Goal: Book appointment/travel/reservation

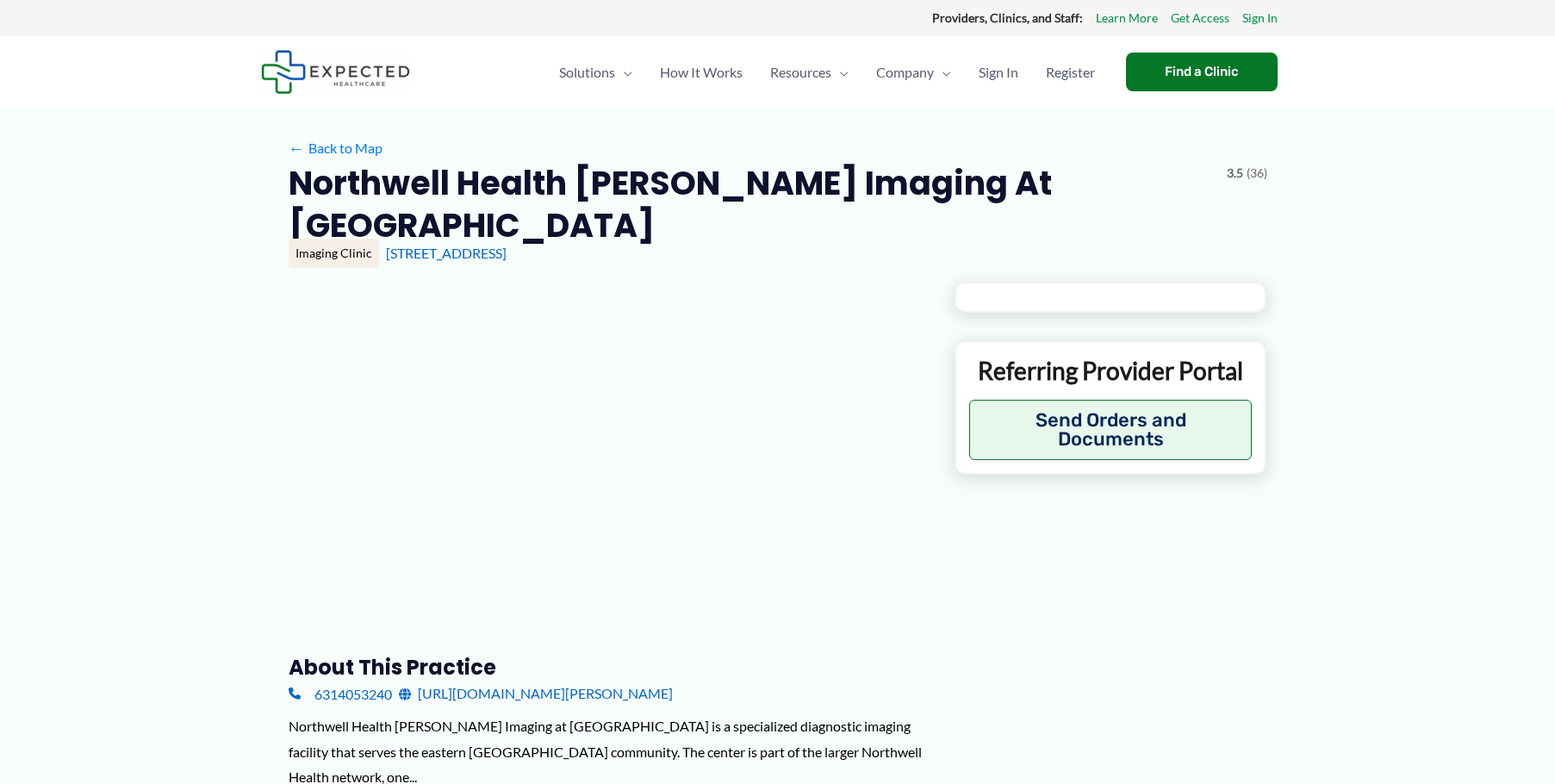
type input "**********"
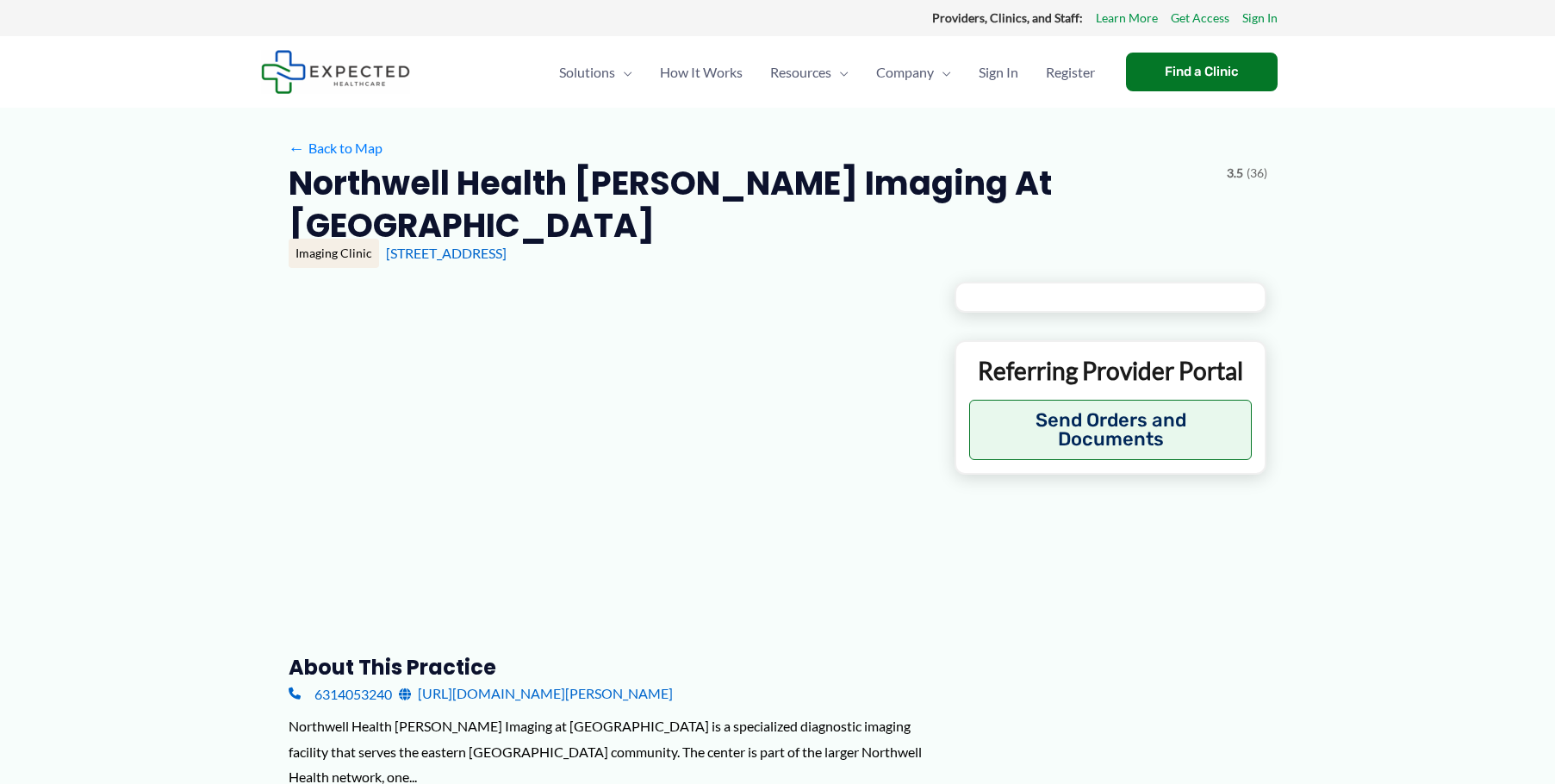
type input "**********"
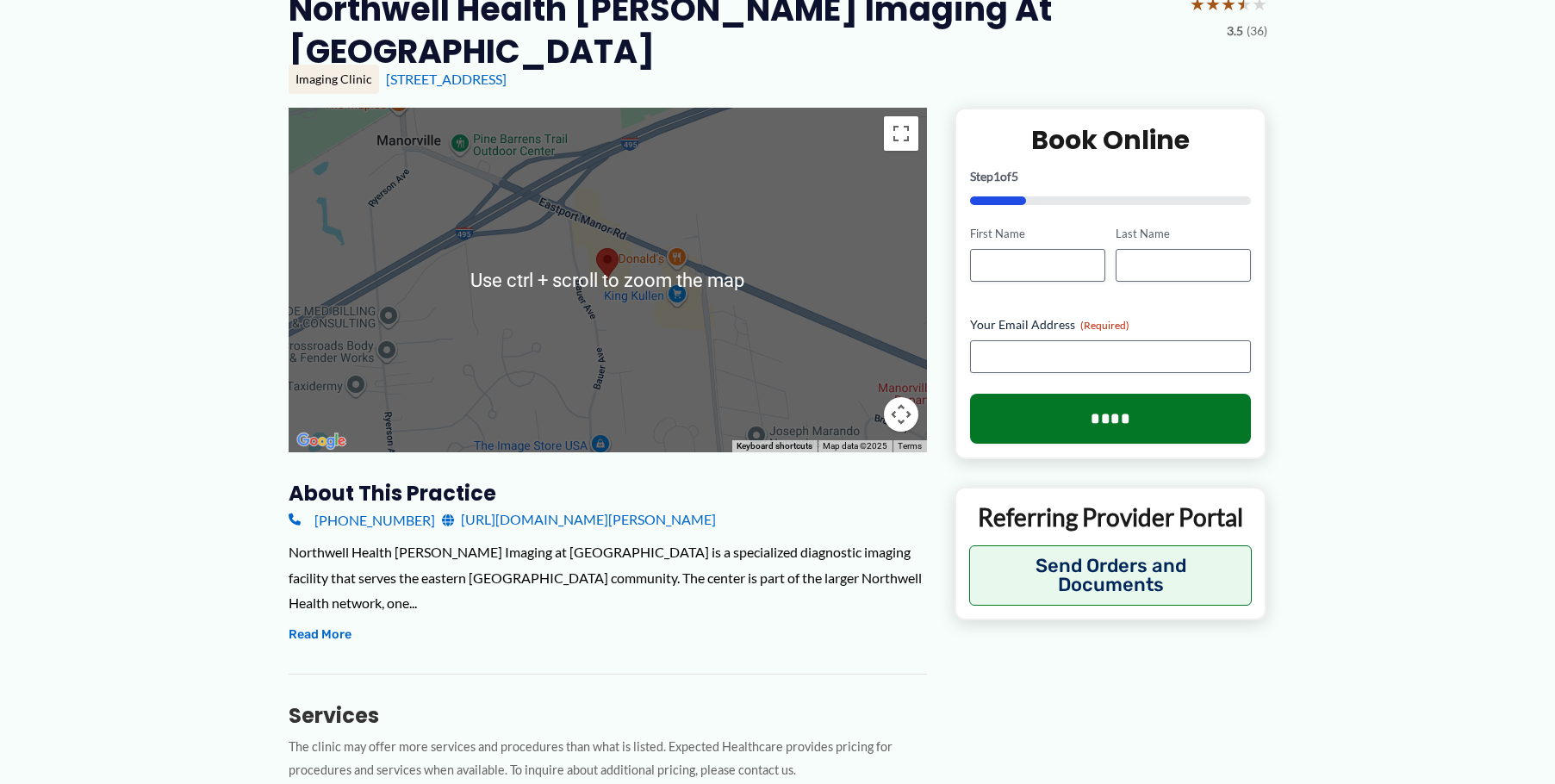
scroll to position [258, 0]
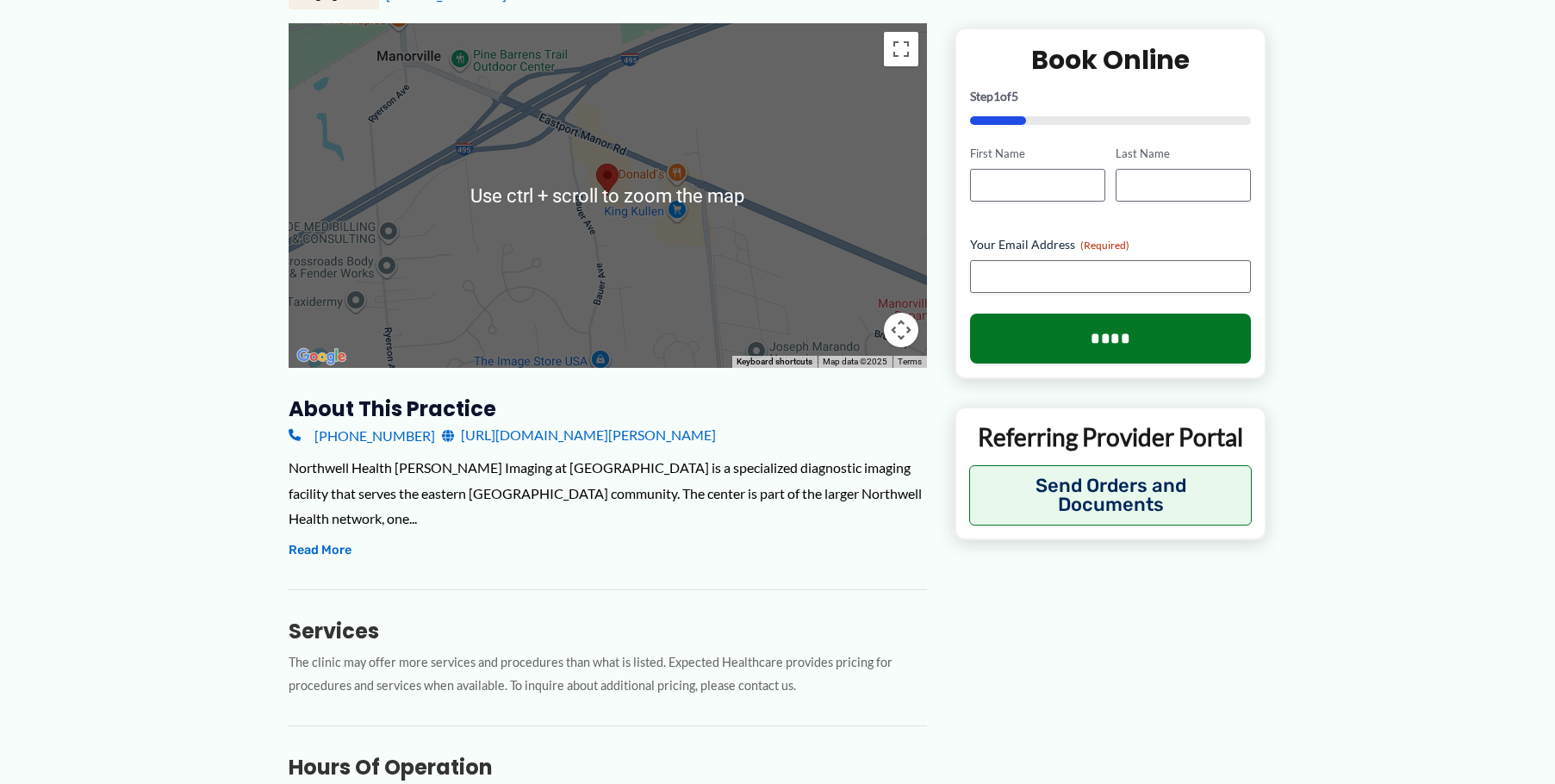
click at [771, 206] on div at bounding box center [608, 195] width 639 height 344
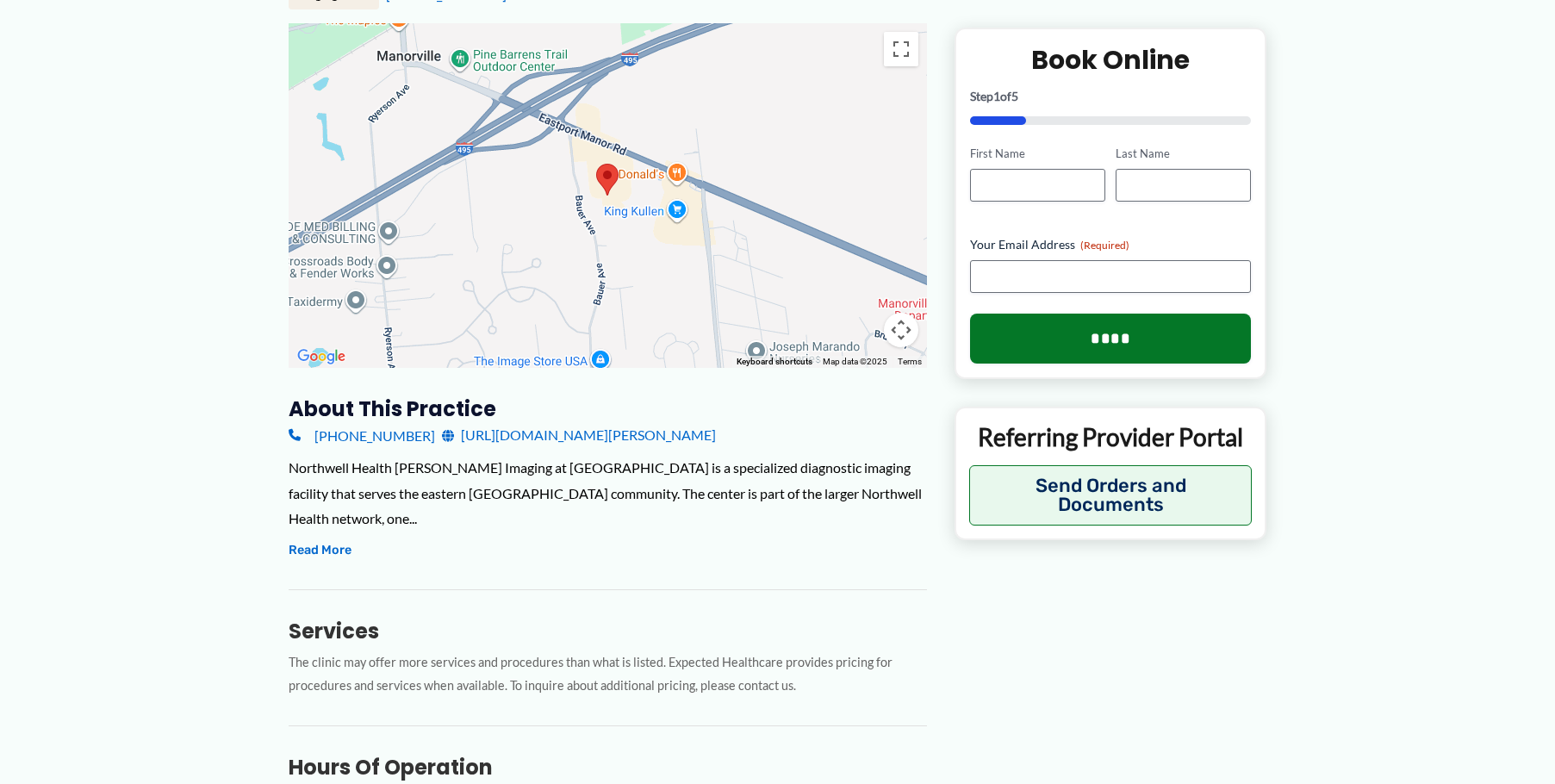
click at [664, 145] on div at bounding box center [608, 195] width 639 height 344
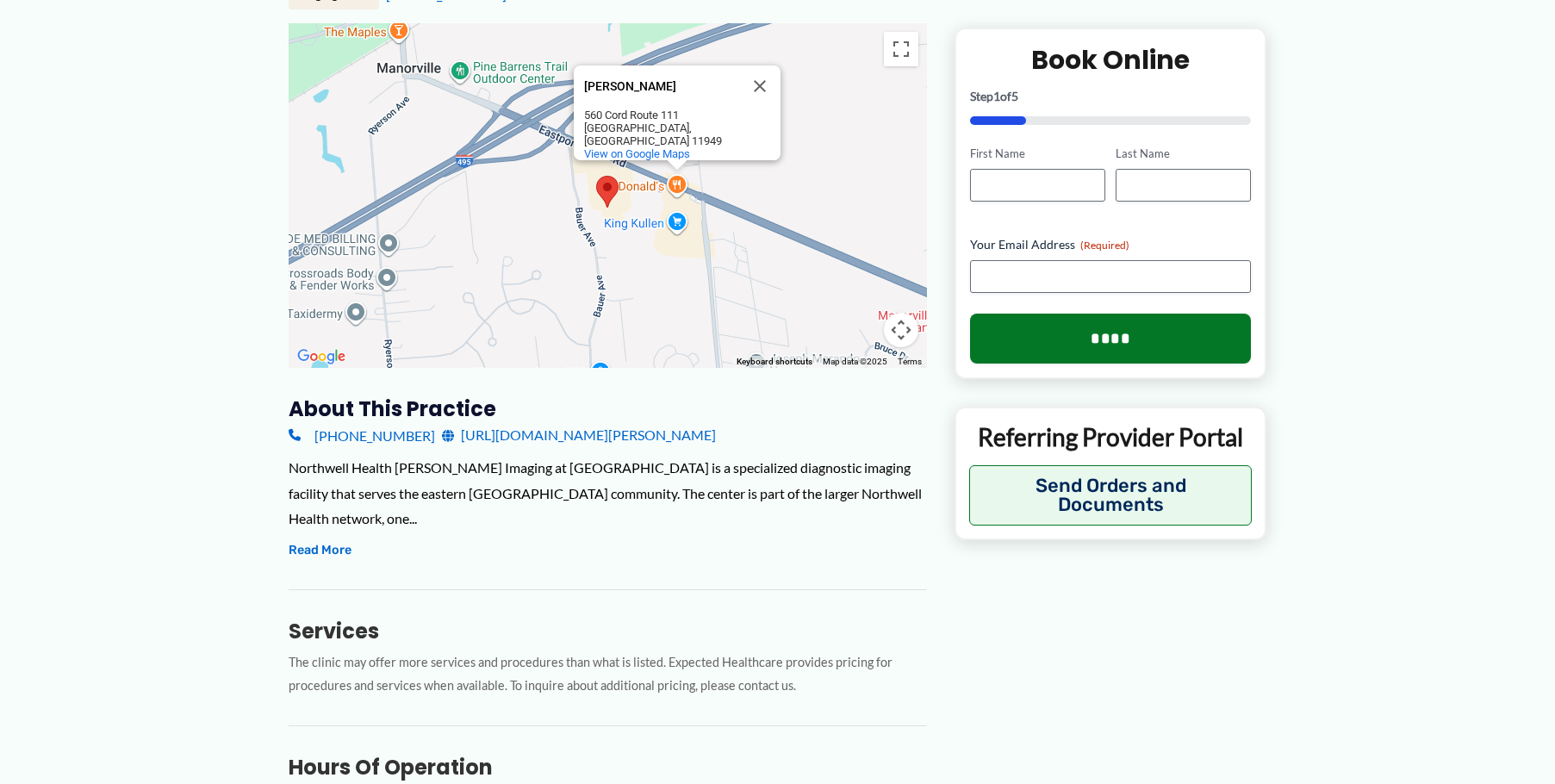
click at [611, 138] on div "[PERSON_NAME] [PERSON_NAME] [STREET_ADDRESS] View on Google Maps" at bounding box center [608, 195] width 639 height 344
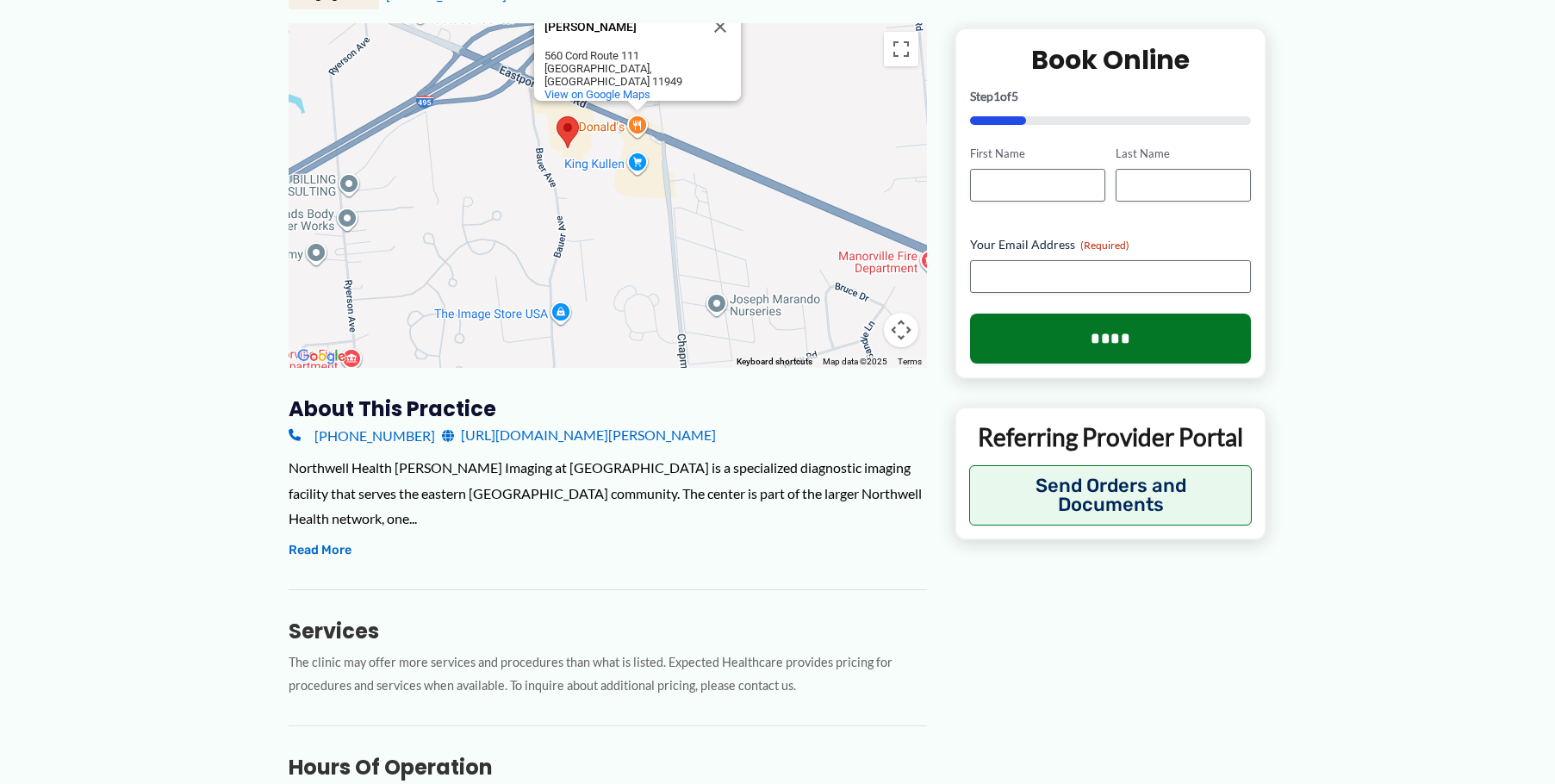
drag, startPoint x: 611, startPoint y: 157, endPoint x: 572, endPoint y: 91, distance: 76.7
click at [572, 109] on img at bounding box center [568, 132] width 36 height 45
click at [539, 106] on div "[PERSON_NAME] [PERSON_NAME] [STREET_ADDRESS] View on Google Maps" at bounding box center [608, 195] width 639 height 344
drag, startPoint x: 641, startPoint y: 46, endPoint x: 656, endPoint y: 164, distance: 118.9
click at [661, 177] on div "[PERSON_NAME] [PERSON_NAME] [STREET_ADDRESS] View on Google Maps" at bounding box center [608, 195] width 639 height 344
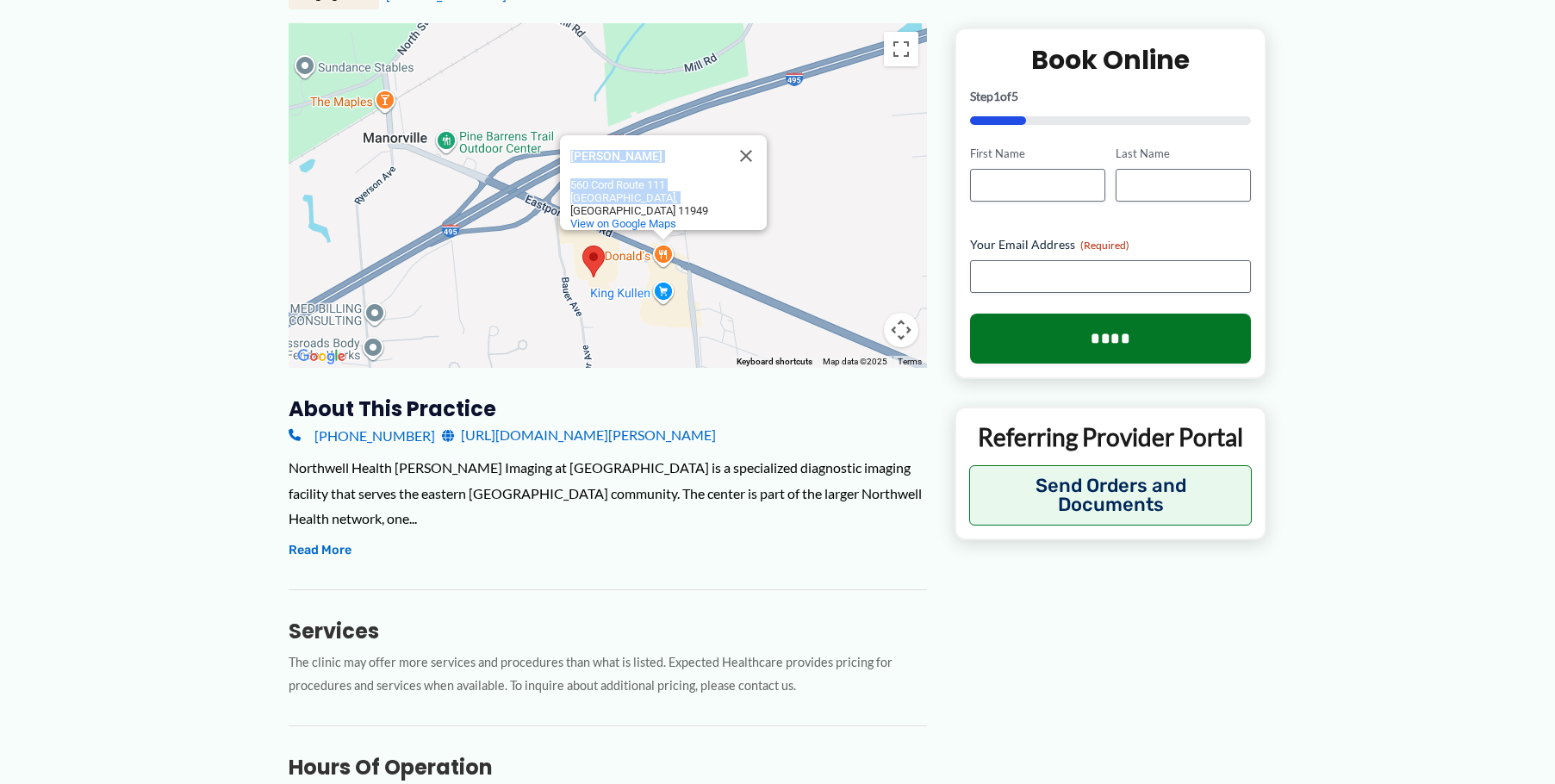
drag, startPoint x: 724, startPoint y: 189, endPoint x: 739, endPoint y: 286, distance: 98.2
click at [739, 286] on div "[PERSON_NAME] [PERSON_NAME] [STREET_ADDRESS] View on Google Maps" at bounding box center [608, 195] width 639 height 344
click at [899, 32] on button "Toggle fullscreen view" at bounding box center [902, 49] width 35 height 35
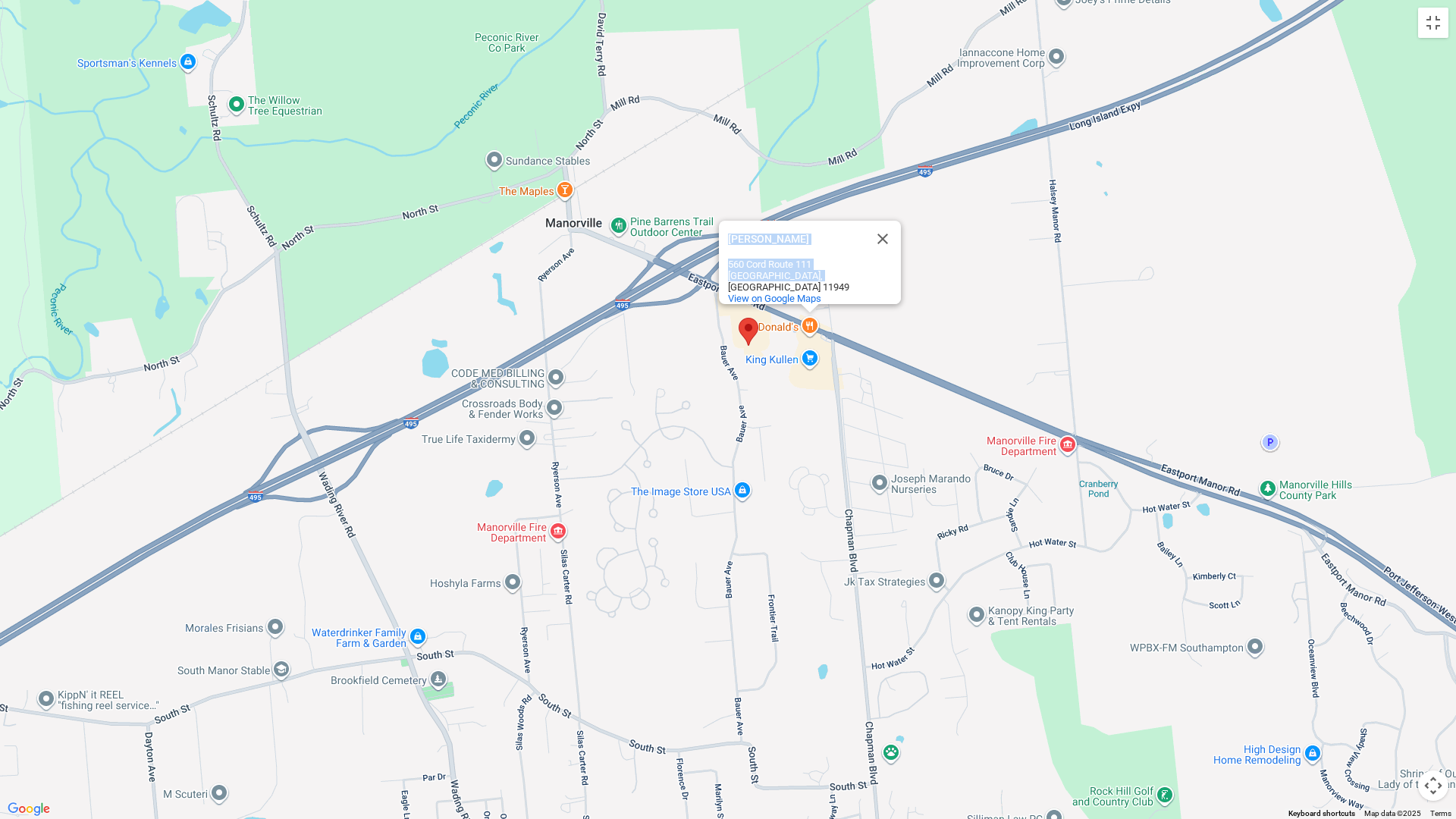
drag, startPoint x: 925, startPoint y: 360, endPoint x: 958, endPoint y: 225, distance: 139.0
click at [958, 225] on div "[PERSON_NAME] [PERSON_NAME] [STREET_ADDRESS] View on Google Maps" at bounding box center [728, 410] width 1456 height 819
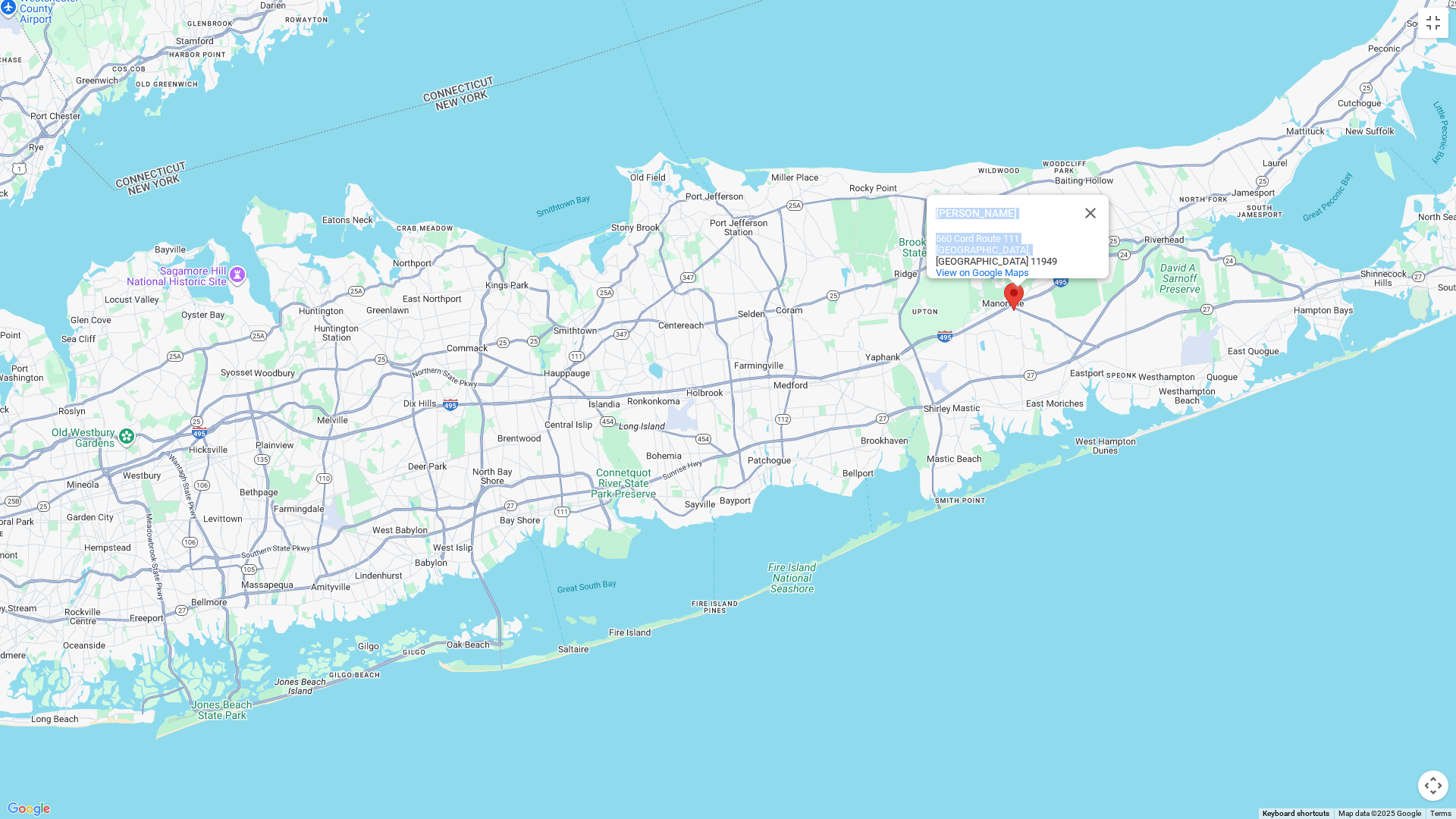
drag, startPoint x: 995, startPoint y: 410, endPoint x: 889, endPoint y: 407, distance: 106.0
click at [889, 407] on div "[PERSON_NAME] [PERSON_NAME] [STREET_ADDRESS] View on Google Maps" at bounding box center [728, 410] width 1456 height 819
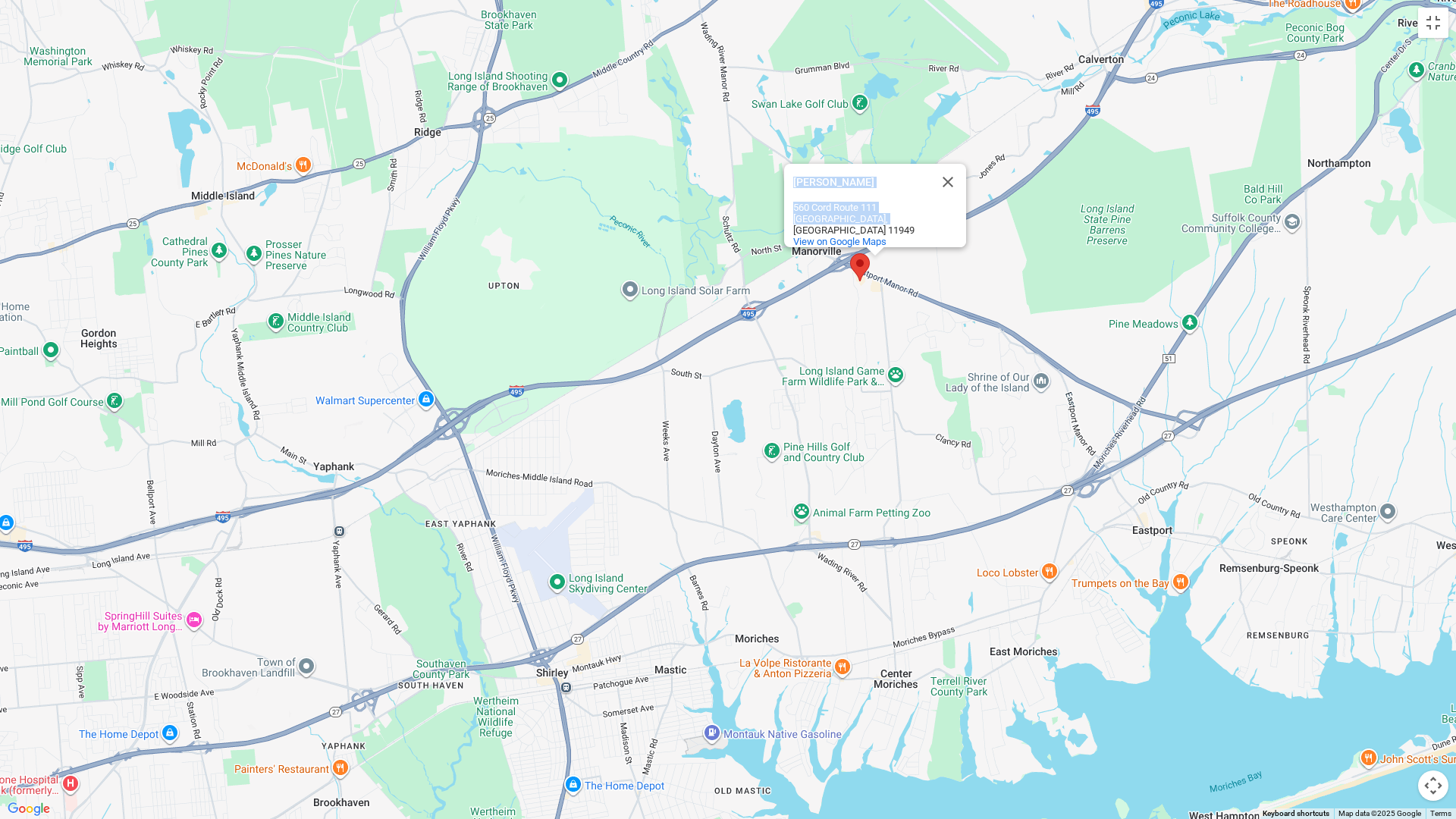
click at [566, 226] on div "[PERSON_NAME] [PERSON_NAME] [STREET_ADDRESS] View on Google Maps" at bounding box center [728, 410] width 1456 height 819
click at [570, 226] on div "[PERSON_NAME] [PERSON_NAME] [STREET_ADDRESS] View on Google Maps" at bounding box center [728, 410] width 1456 height 819
drag, startPoint x: 582, startPoint y: 255, endPoint x: 629, endPoint y: 264, distance: 47.9
click at [612, 260] on div "[PERSON_NAME] [PERSON_NAME] [STREET_ADDRESS] View on Google Maps" at bounding box center [728, 410] width 1456 height 819
click at [1017, 334] on div "[PERSON_NAME] [PERSON_NAME] [STREET_ADDRESS] View on Google Maps" at bounding box center [728, 410] width 1456 height 819
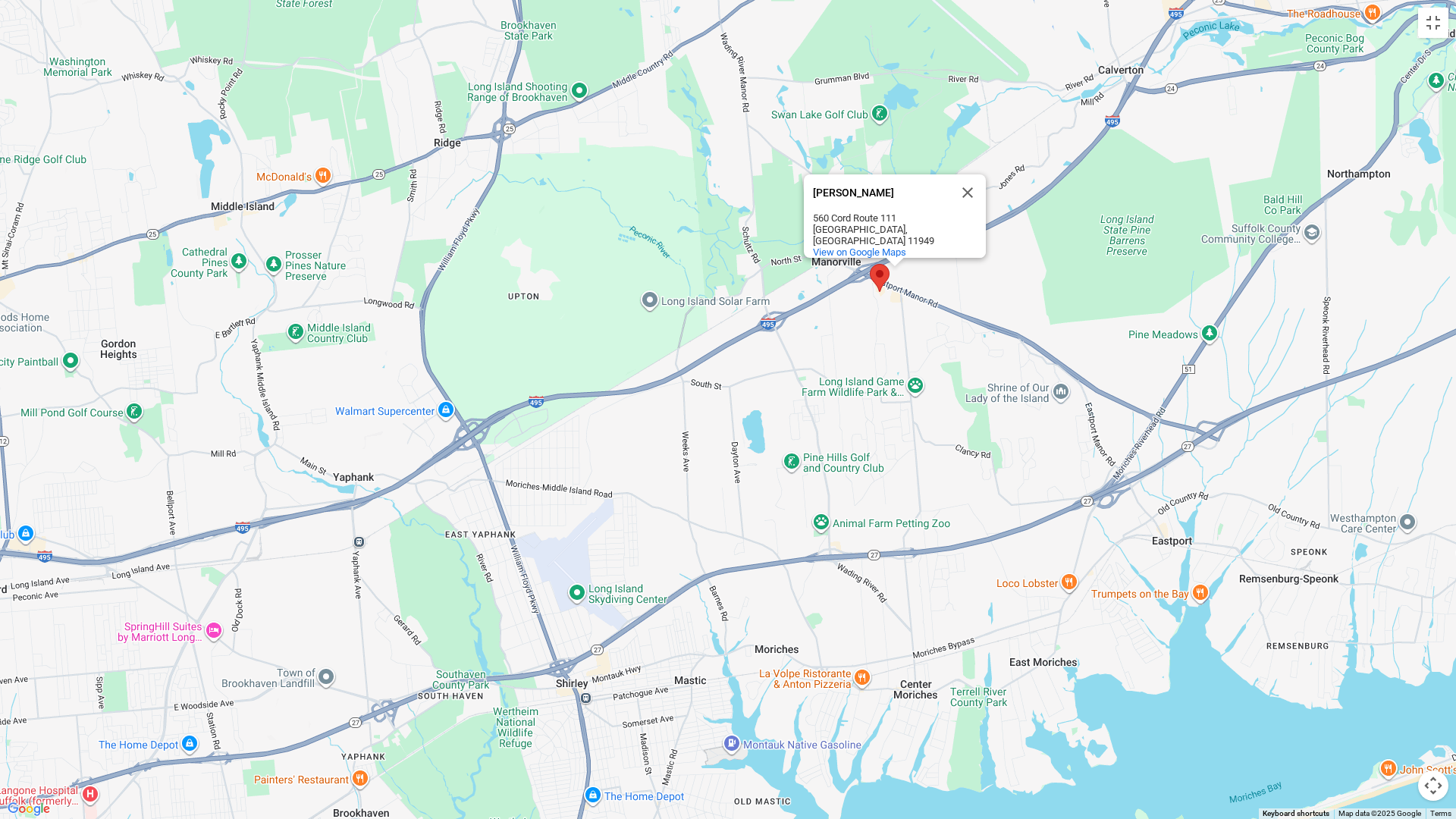
click at [797, 388] on div "[PERSON_NAME] [PERSON_NAME] [STREET_ADDRESS] View on Google Maps" at bounding box center [728, 410] width 1456 height 819
click at [975, 193] on button "Close" at bounding box center [968, 193] width 37 height 37
click at [190, 96] on div at bounding box center [728, 410] width 1456 height 819
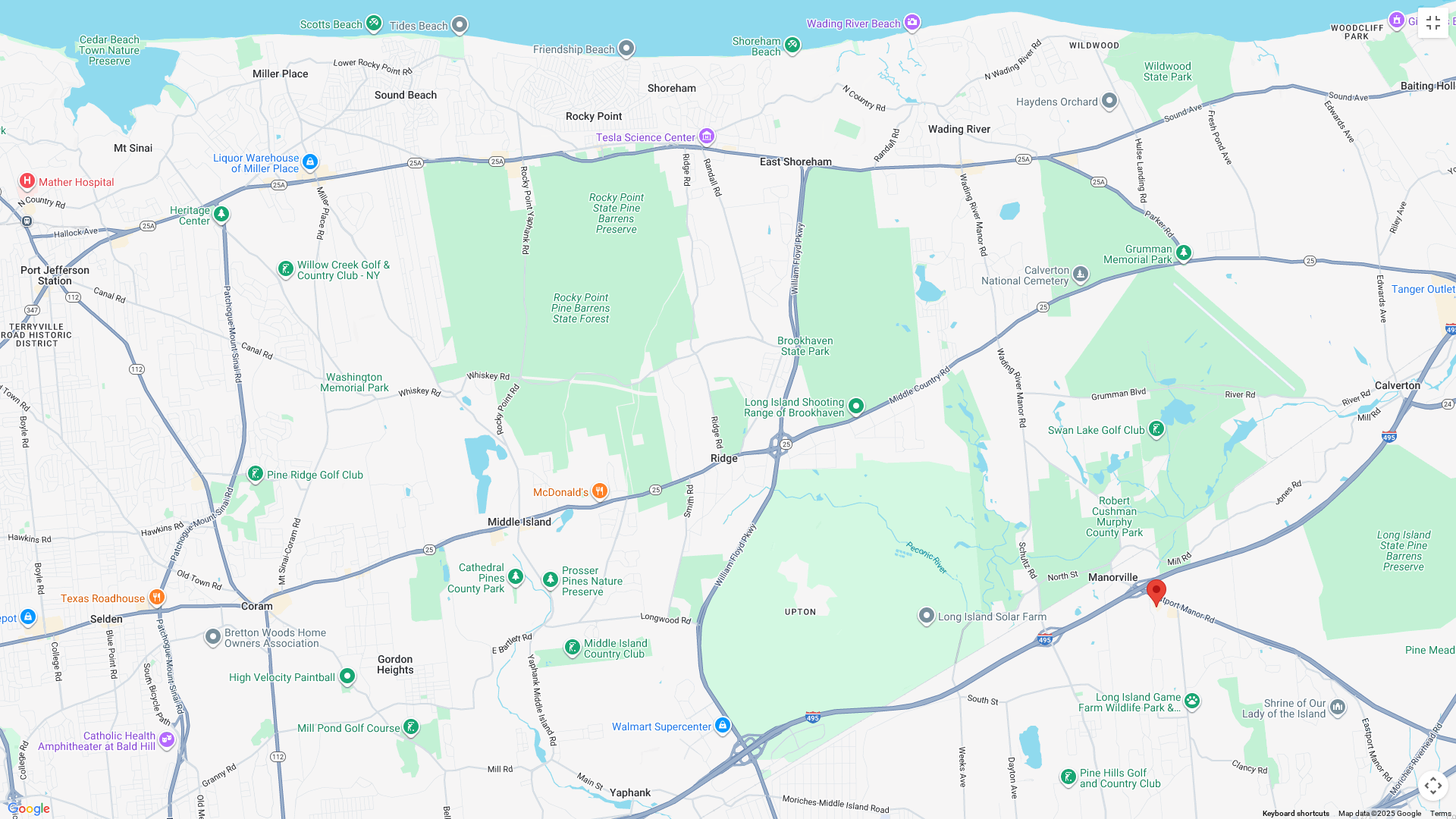
drag, startPoint x: 278, startPoint y: 279, endPoint x: 530, endPoint y: 553, distance: 372.3
click at [530, 553] on div at bounding box center [728, 410] width 1456 height 819
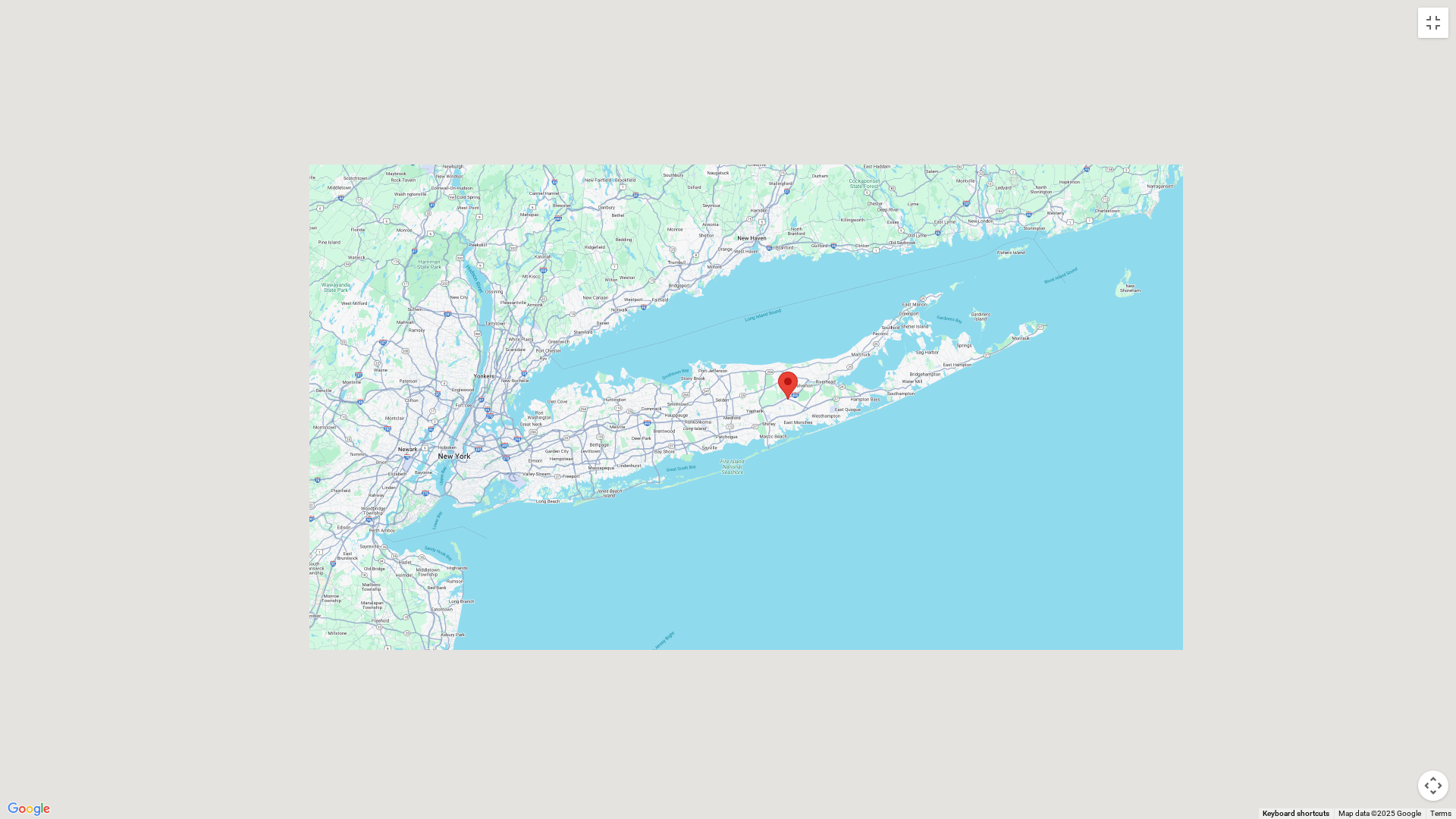
click at [1102, 182] on div at bounding box center [728, 410] width 1456 height 819
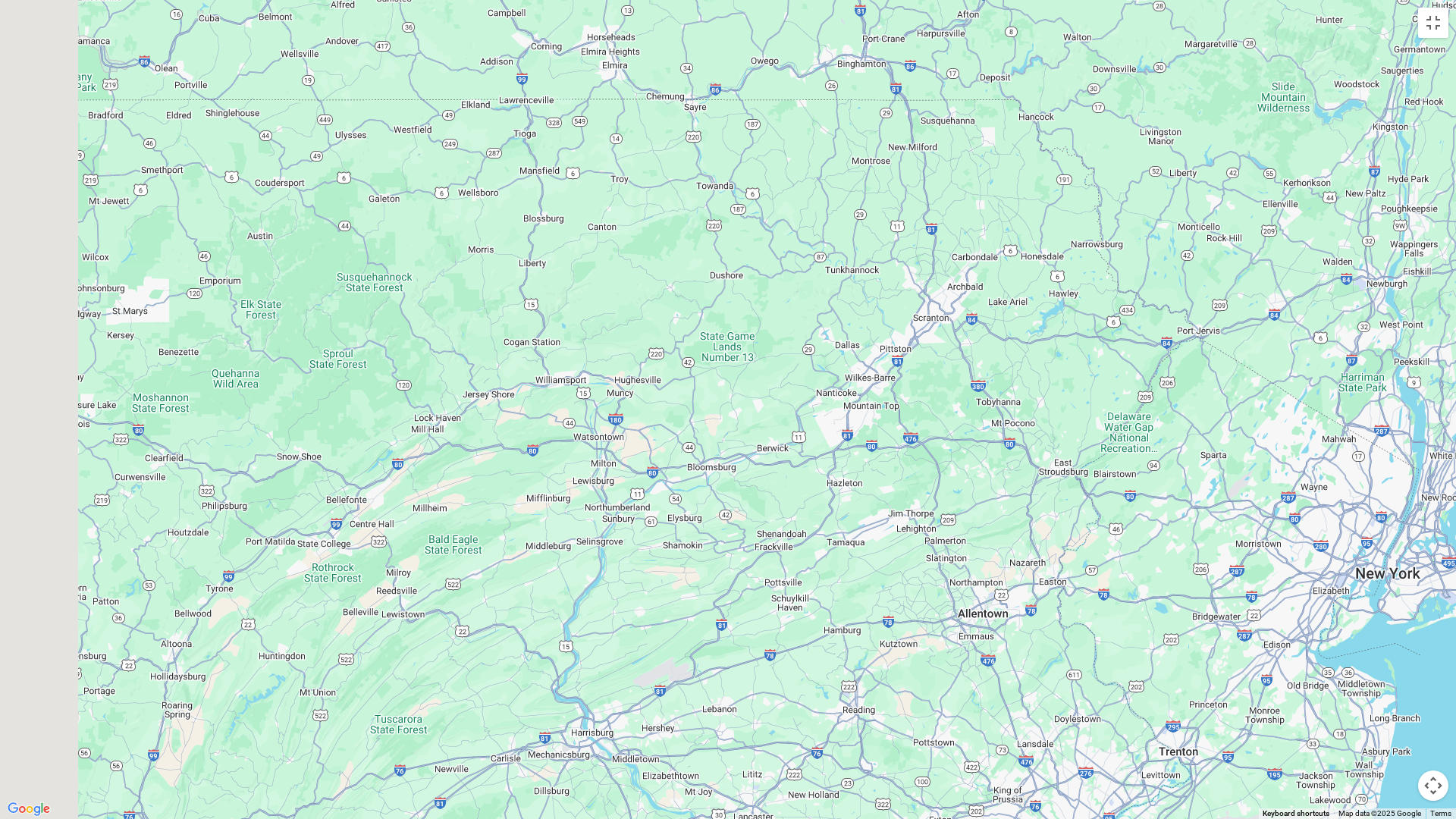
drag, startPoint x: 32, startPoint y: 349, endPoint x: 596, endPoint y: 488, distance: 580.9
click at [962, 467] on div at bounding box center [728, 410] width 1456 height 819
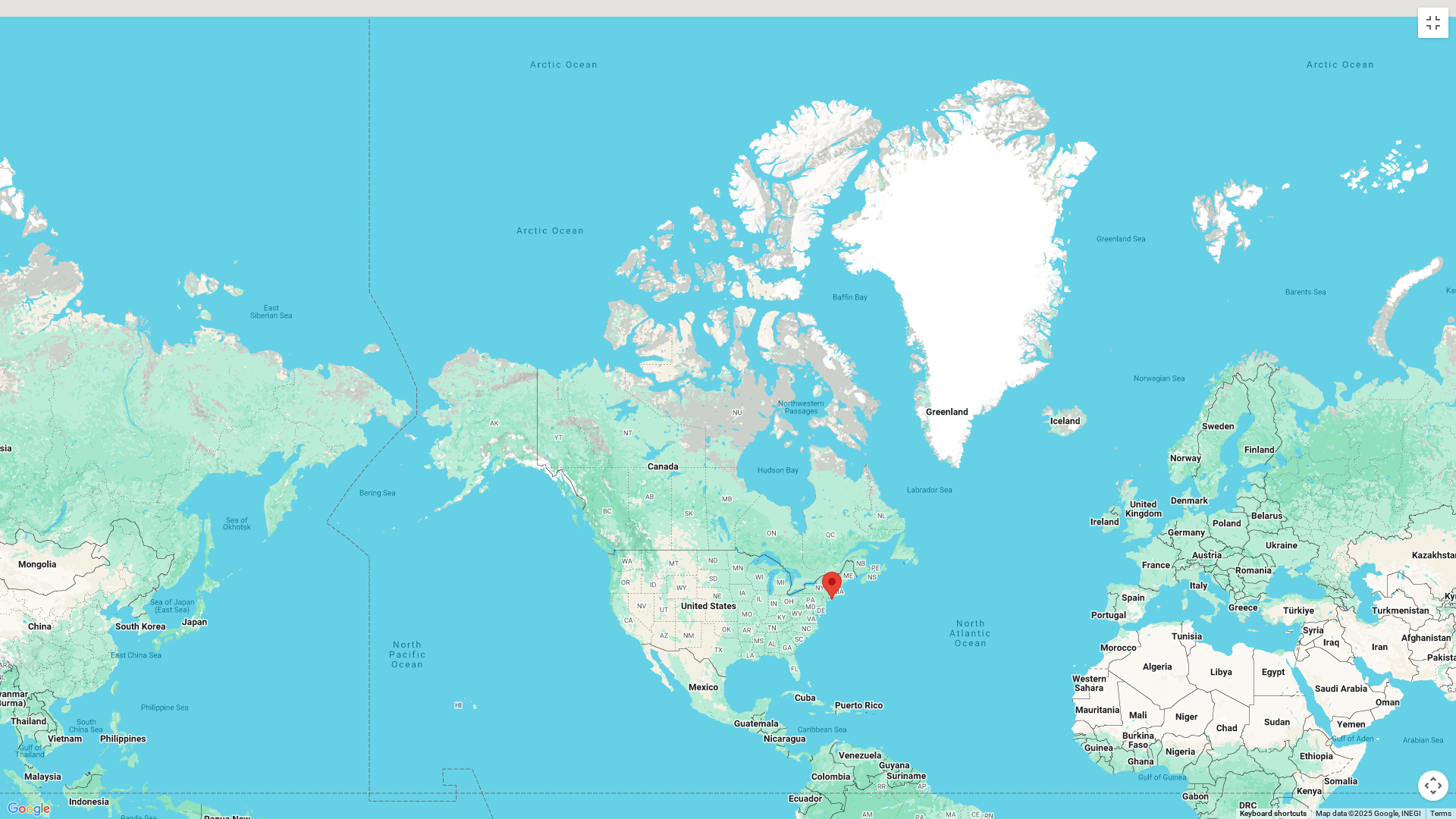
click at [1368, 689] on button "Map camera controls" at bounding box center [1434, 785] width 30 height 30
click at [1368, 689] on button "Move right" at bounding box center [1395, 748] width 30 height 30
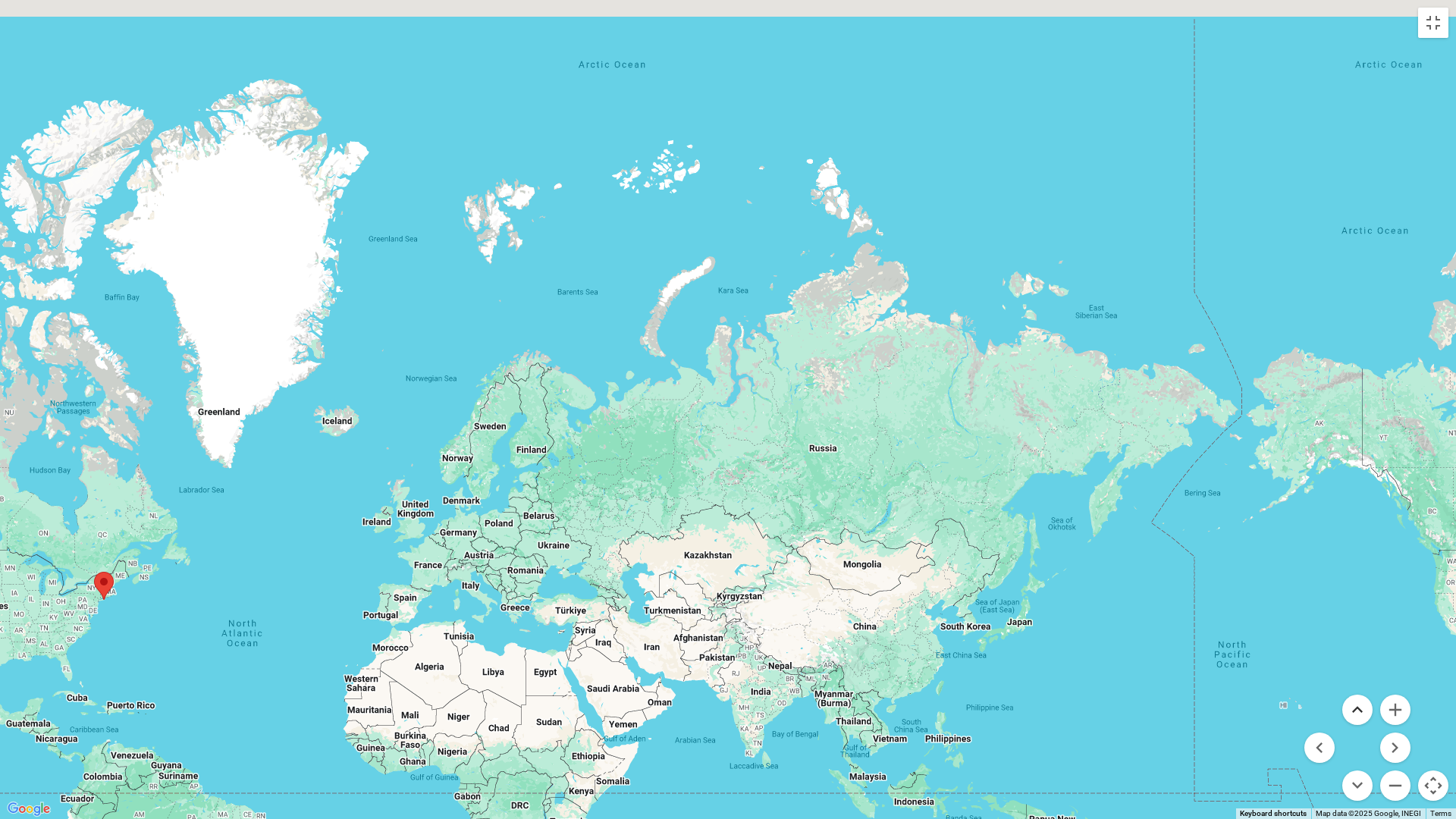
click at [1355, 689] on button "Move up" at bounding box center [1358, 709] width 30 height 30
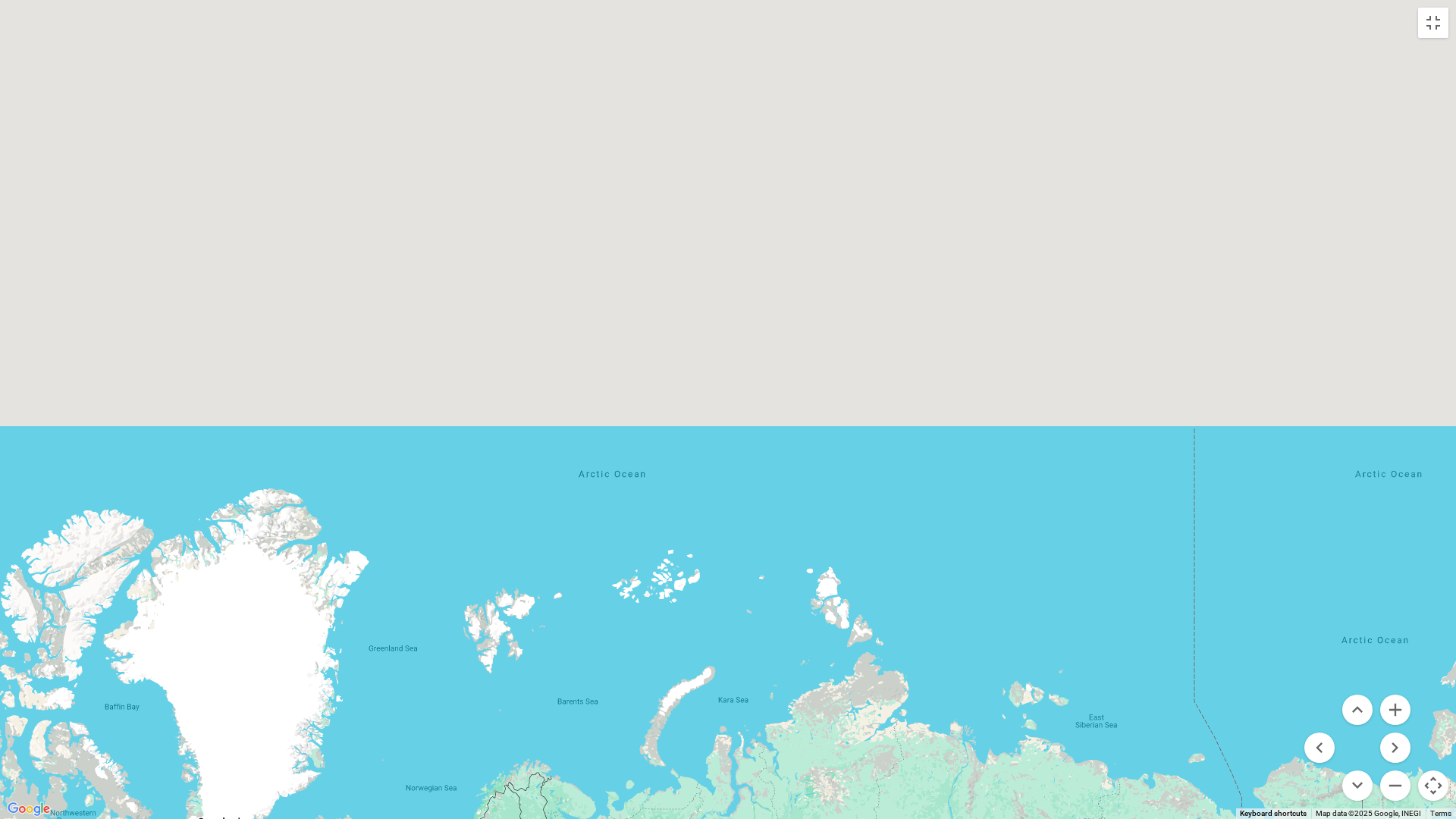
drag, startPoint x: 1278, startPoint y: 133, endPoint x: 1288, endPoint y: 122, distance: 14.9
click at [1281, 128] on div at bounding box center [728, 410] width 1456 height 819
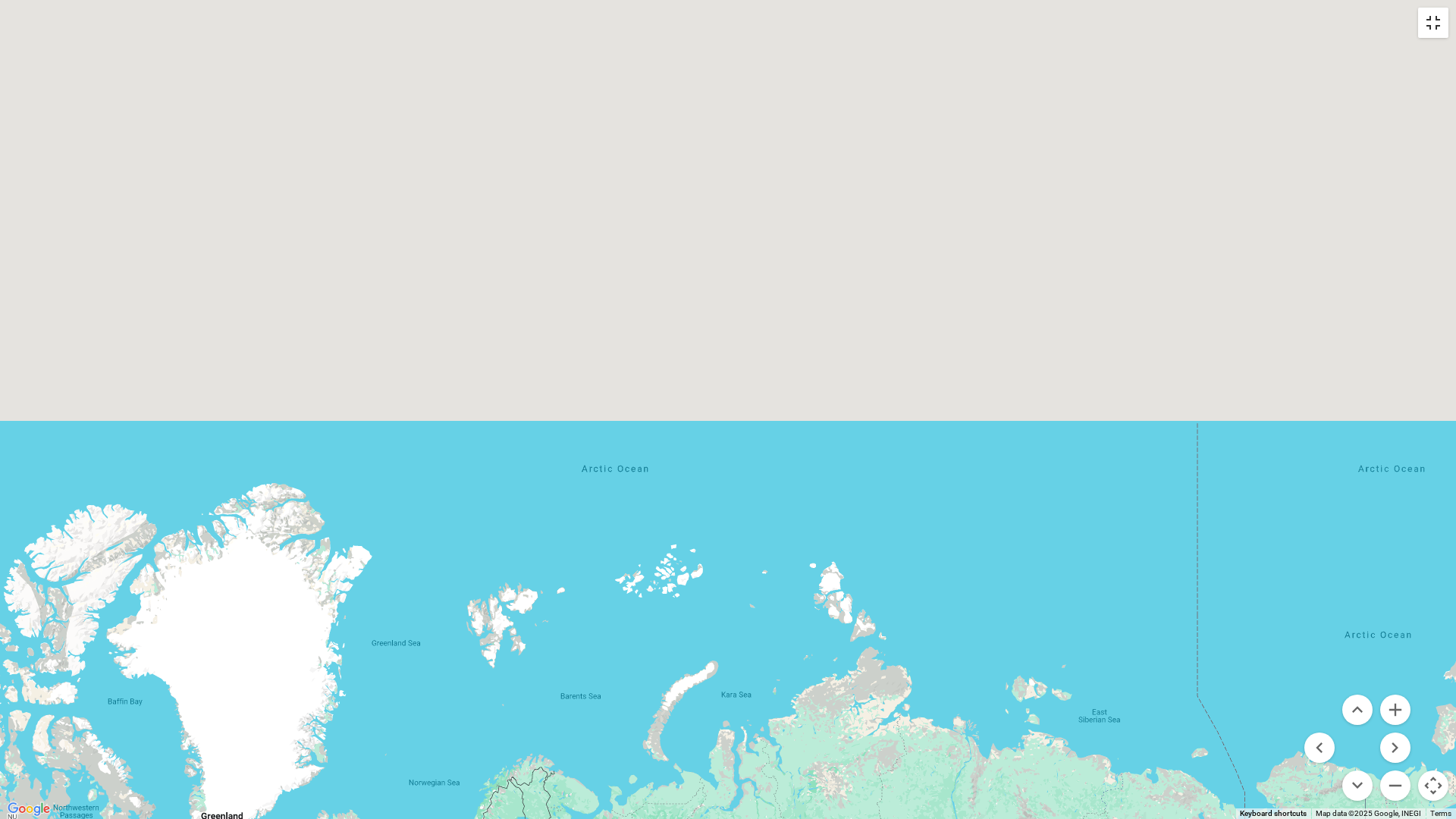
click at [1368, 24] on button "Toggle fullscreen view" at bounding box center [1434, 22] width 30 height 30
